Goal: Information Seeking & Learning: Learn about a topic

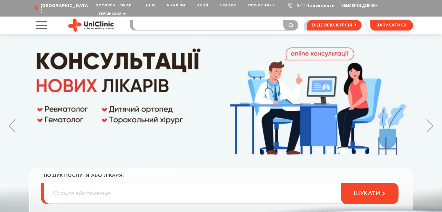
click at [165, 20] on input "search" at bounding box center [215, 25] width 165 height 10
type input "деркач"
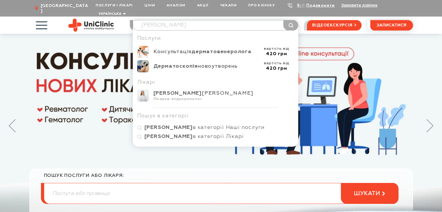
click at [169, 97] on div "Лікарка-ендокринолог" at bounding box center [224, 99] width 141 height 5
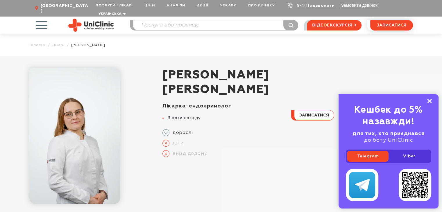
click at [430, 104] on icon at bounding box center [430, 101] width 5 height 5
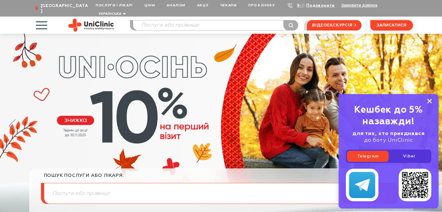
click at [430, 102] on icon at bounding box center [430, 101] width 5 height 5
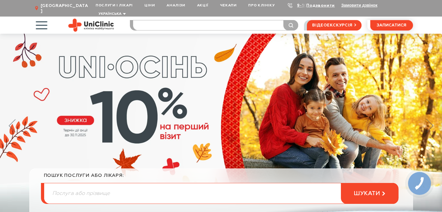
click at [157, 20] on input "search" at bounding box center [215, 25] width 165 height 10
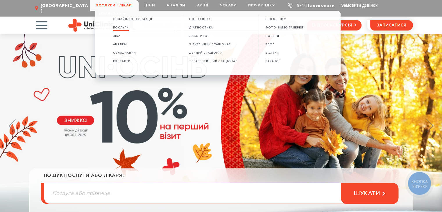
click at [119, 30] on link "Послуги" at bounding box center [121, 27] width 16 height 5
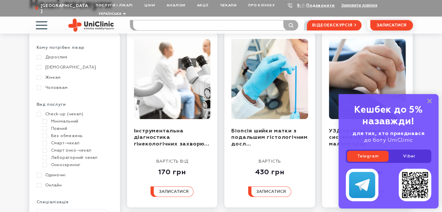
scroll to position [116, 0]
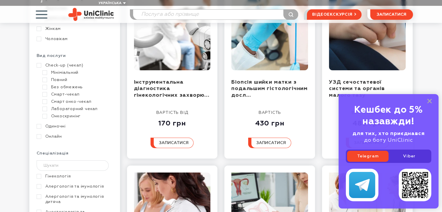
click at [39, 63] on link "Check-up (чекап)" at bounding box center [74, 65] width 75 height 5
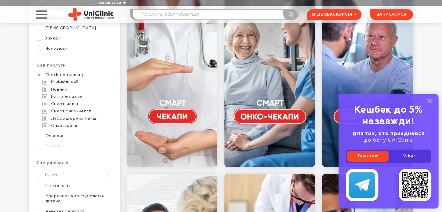
click at [433, 101] on div "Кешбек до 5% назавжди! для тих, хто приєднався до боту UniClinic Telegram Viber" at bounding box center [389, 151] width 100 height 115
click at [430, 101] on rect at bounding box center [430, 101] width 5 height 5
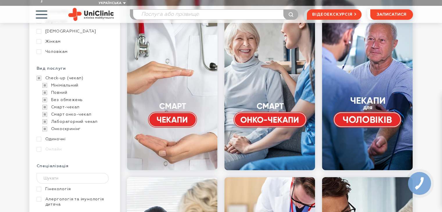
scroll to position [58, 0]
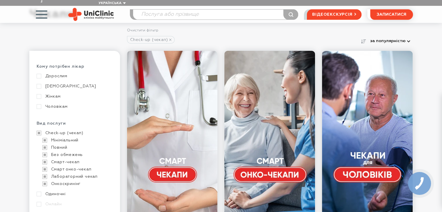
click at [38, 84] on link "[DEMOGRAPHIC_DATA]" at bounding box center [74, 86] width 75 height 5
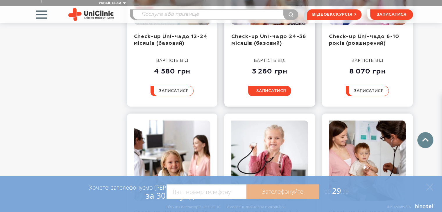
scroll to position [378, 0]
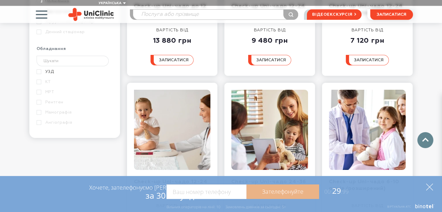
click at [431, 186] on icon at bounding box center [429, 187] width 7 height 7
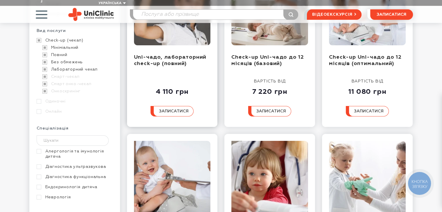
scroll to position [116, 0]
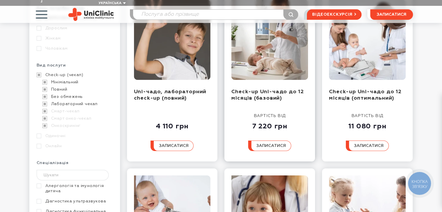
drag, startPoint x: 229, startPoint y: 82, endPoint x: 295, endPoint y: 95, distance: 67.6
click at [295, 95] on div "Check-up Uni-чадо до 12 місяців (базовий) вартість від 7 220 грн записатися" at bounding box center [270, 77] width 91 height 169
copy div "Check-up Uni-чадо до 12 місяців (базовий)"
drag, startPoint x: 326, startPoint y: 86, endPoint x: 399, endPoint y: 92, distance: 73.3
click at [399, 92] on div "Check-up Uni-чадо до 12 місяців (оптимальний) вартість від 11 080 грн записатися" at bounding box center [367, 77] width 91 height 169
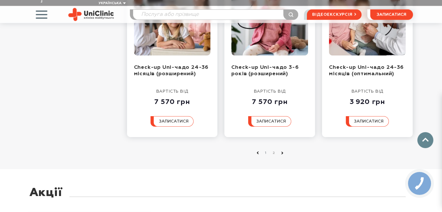
scroll to position [698, 0]
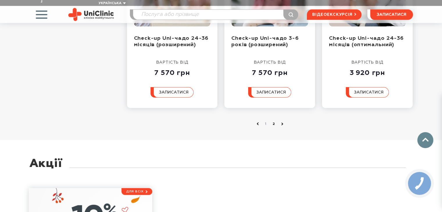
click at [273, 121] on link "2" at bounding box center [274, 124] width 6 height 6
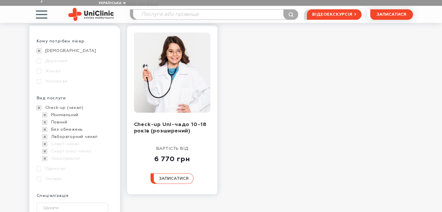
scroll to position [87, 0]
